Goal: Transaction & Acquisition: Purchase product/service

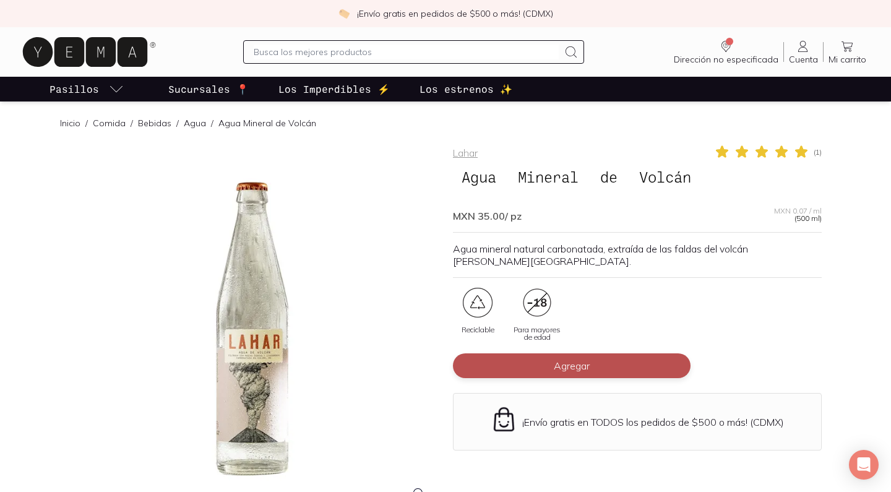
click at [560, 360] on span "Agregar" at bounding box center [572, 366] width 36 height 12
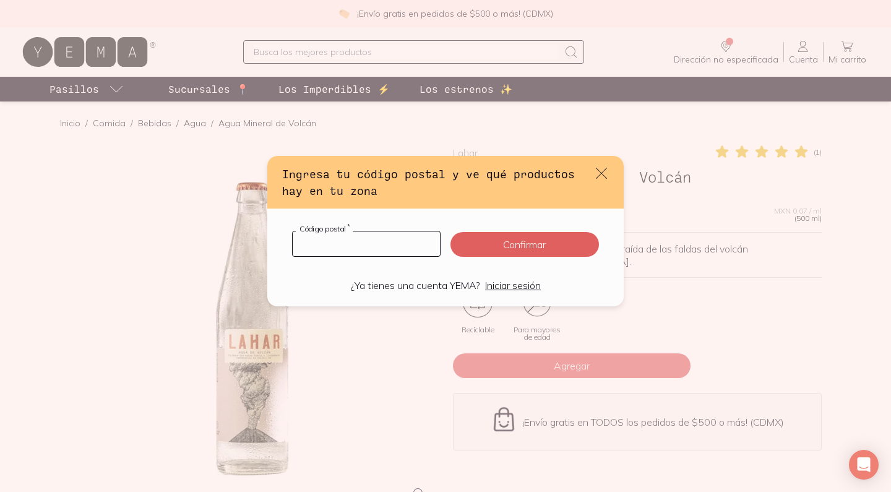
click at [399, 247] on input "default" at bounding box center [366, 243] width 147 height 25
type input "28500"
click at [521, 249] on button "Confirmar" at bounding box center [525, 244] width 149 height 25
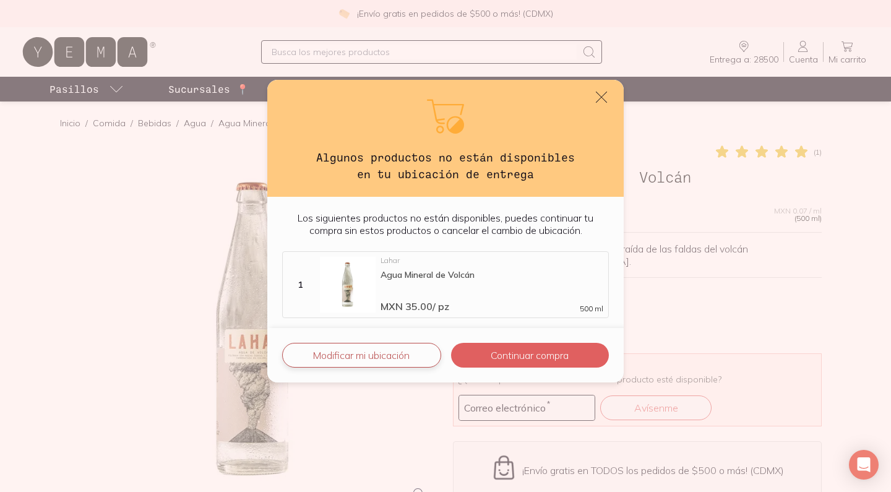
click at [395, 360] on button "Modificar mi ubicación" at bounding box center [361, 355] width 159 height 25
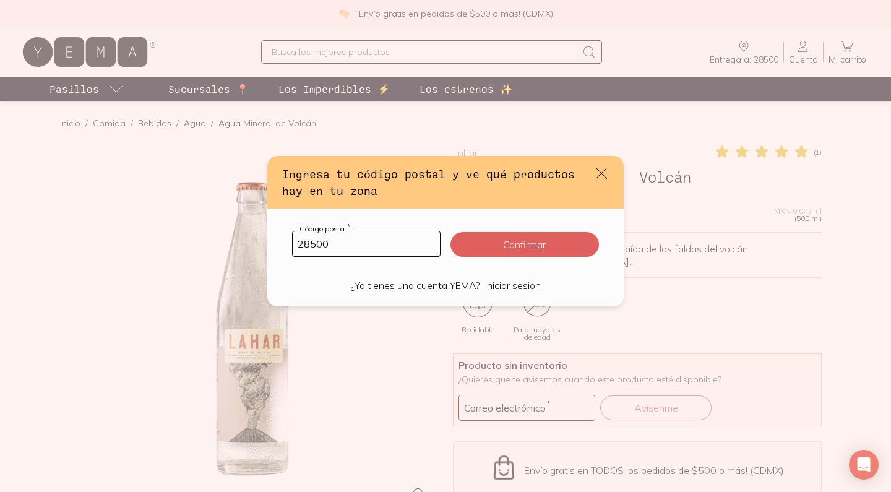
click at [366, 243] on input "28500" at bounding box center [366, 243] width 147 height 25
type input "49000"
click at [496, 249] on button "Confirmar" at bounding box center [525, 244] width 149 height 25
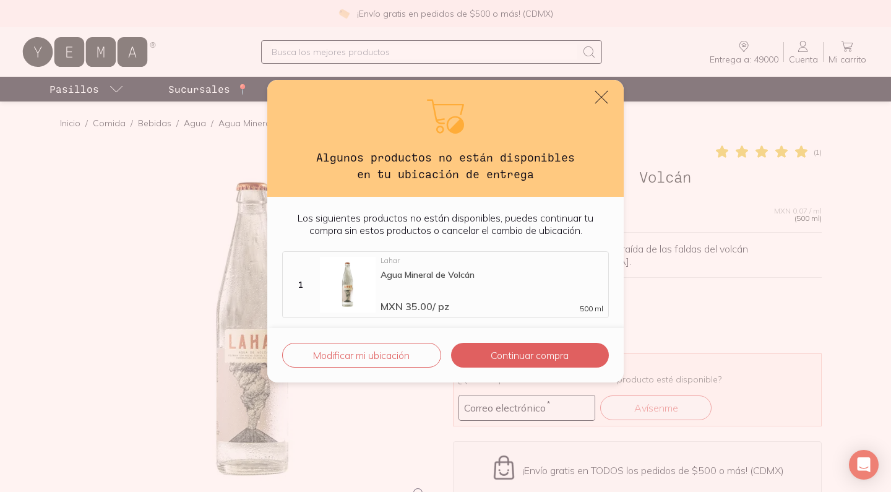
click at [599, 98] on icon "default" at bounding box center [601, 97] width 17 height 17
